Goal: Task Accomplishment & Management: Manage account settings

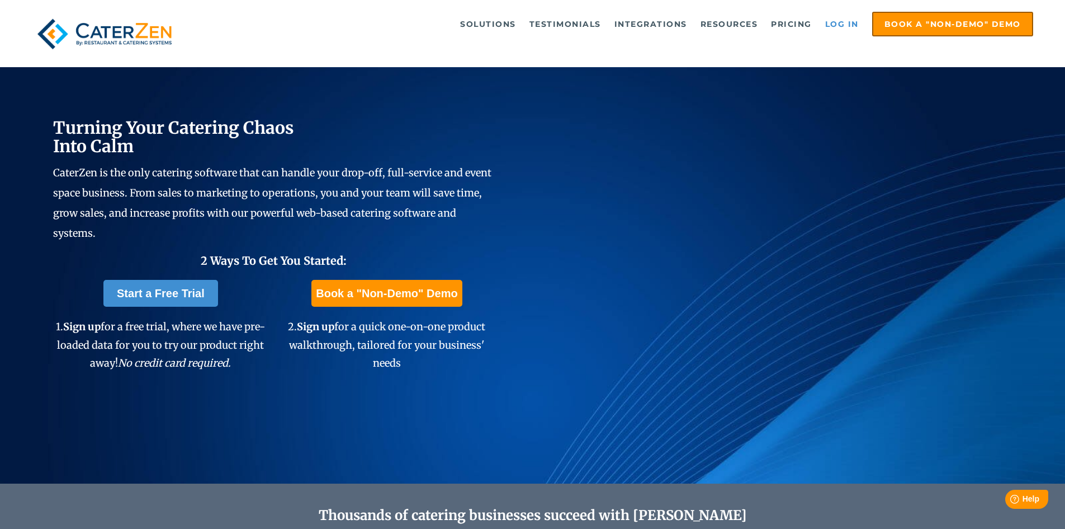
click at [843, 24] on link "Log in" at bounding box center [842, 24] width 45 height 22
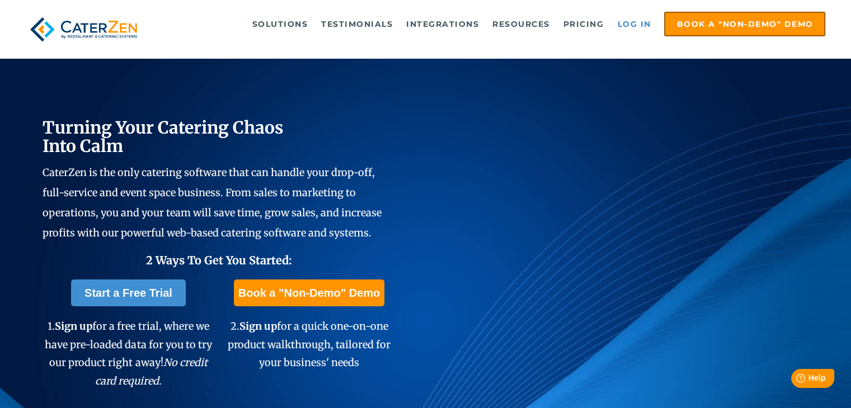
click at [631, 24] on link "Log in" at bounding box center [633, 24] width 45 height 22
click at [634, 24] on link "Log in" at bounding box center [633, 24] width 45 height 22
